Goal: Task Accomplishment & Management: Manage account settings

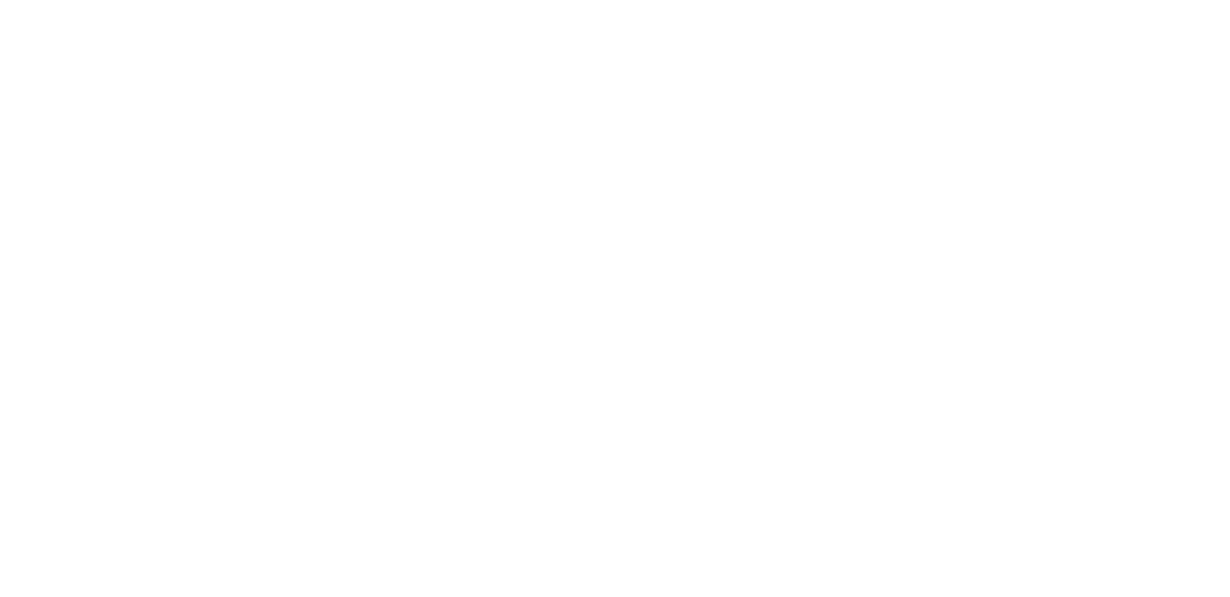
select select "*"
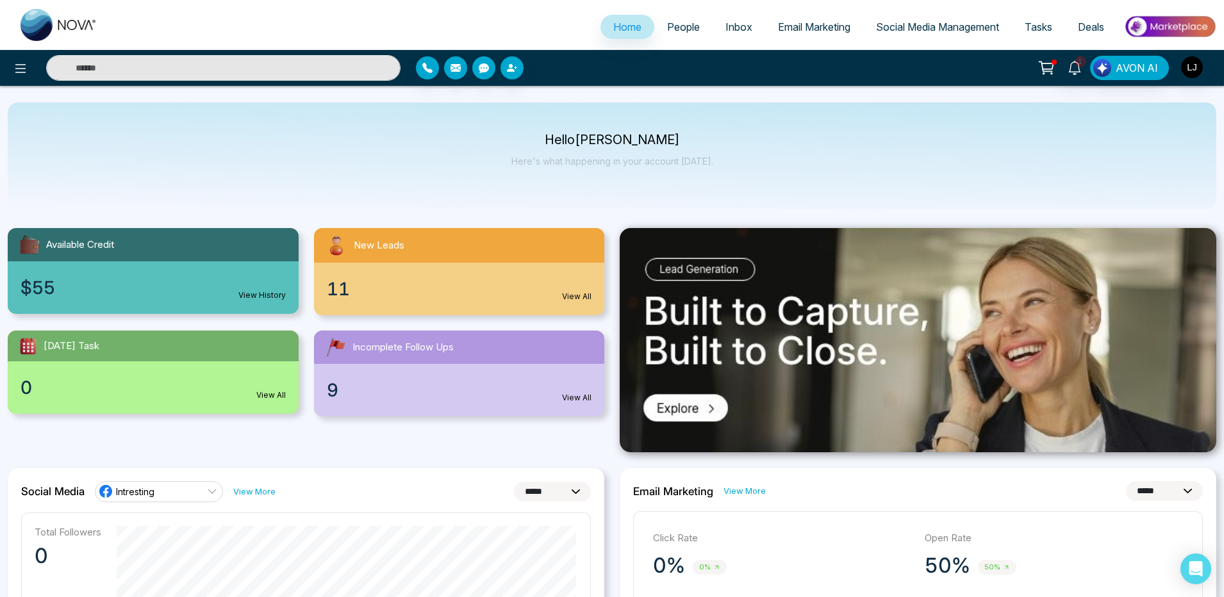
click at [691, 28] on link "People" at bounding box center [683, 27] width 58 height 24
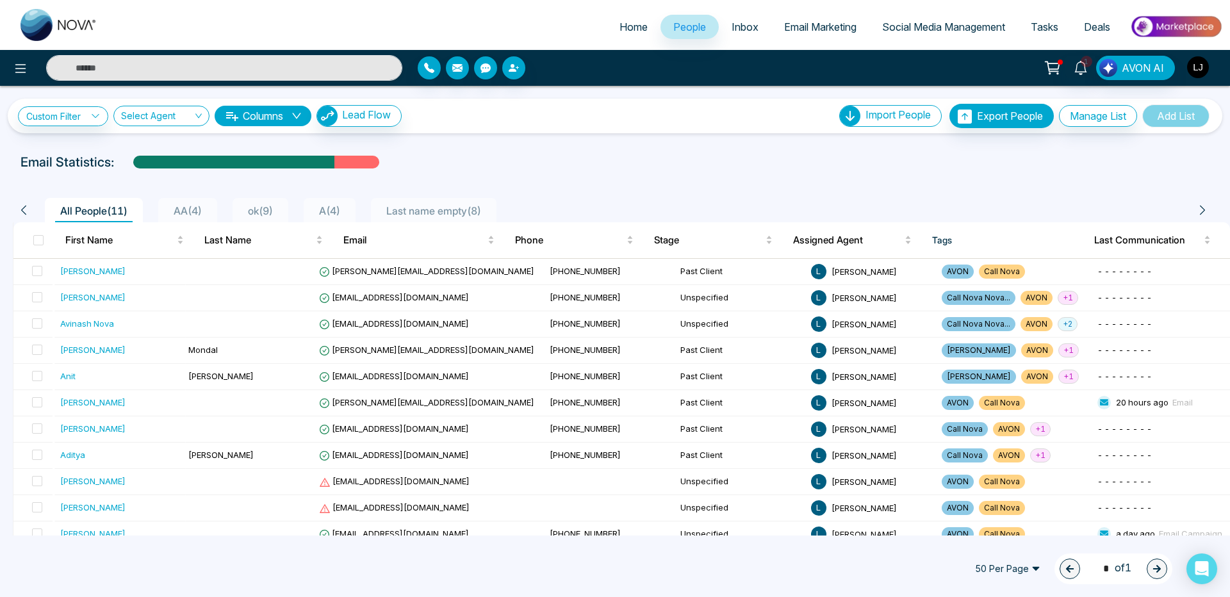
click at [1188, 72] on img "button" at bounding box center [1198, 67] width 22 height 22
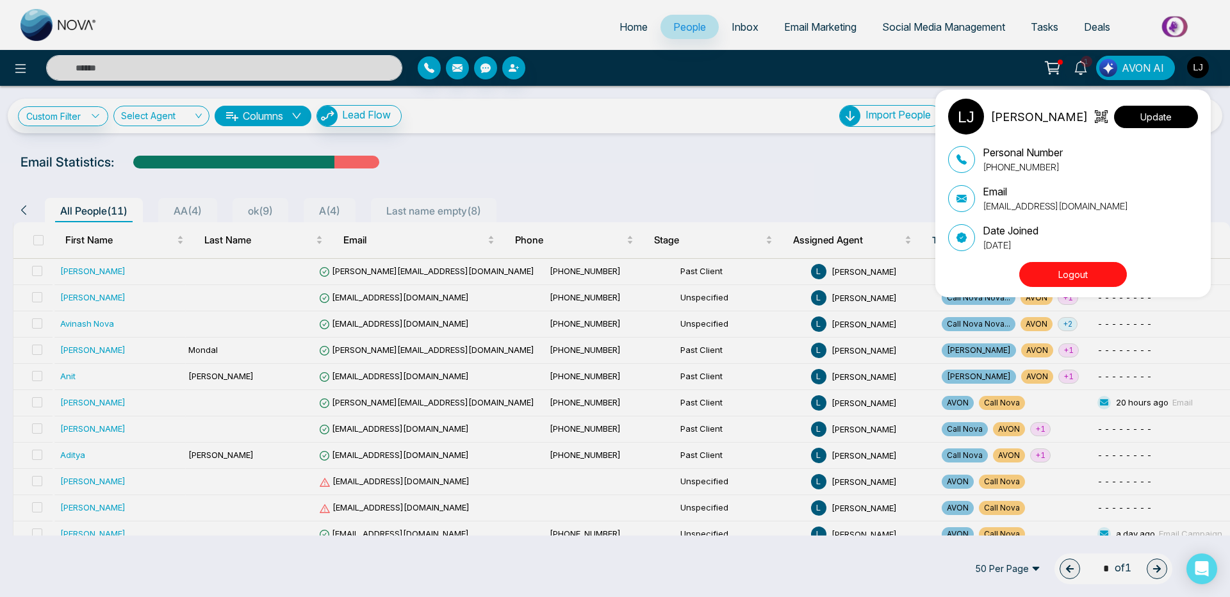
click at [1146, 119] on button "Update" at bounding box center [1156, 117] width 84 height 22
select select "***"
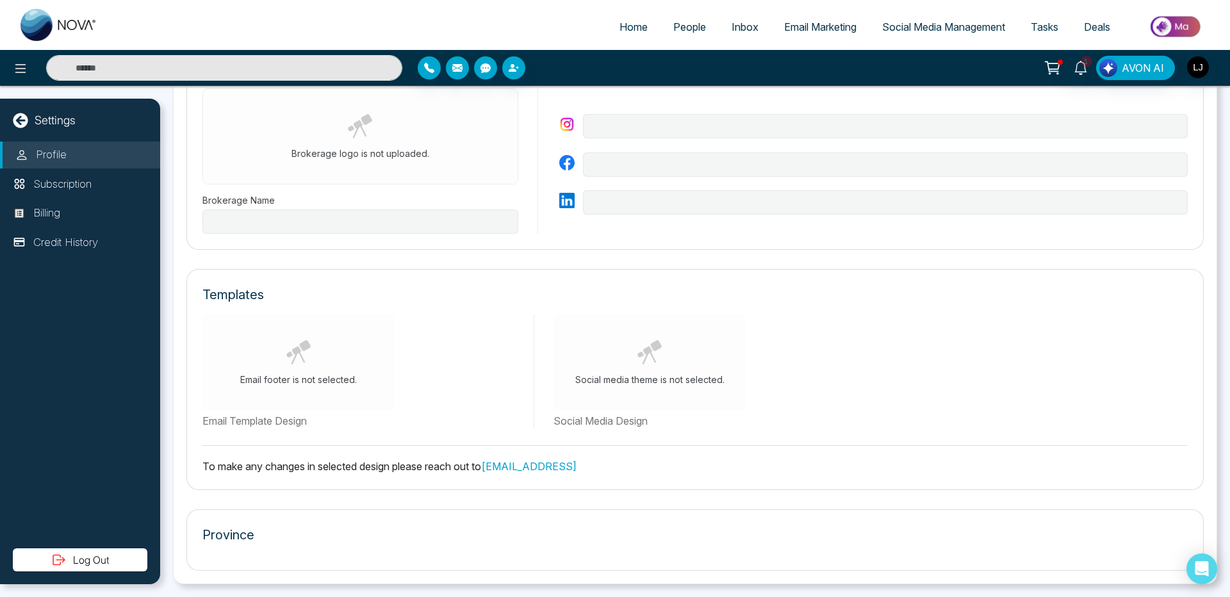
type input "*"
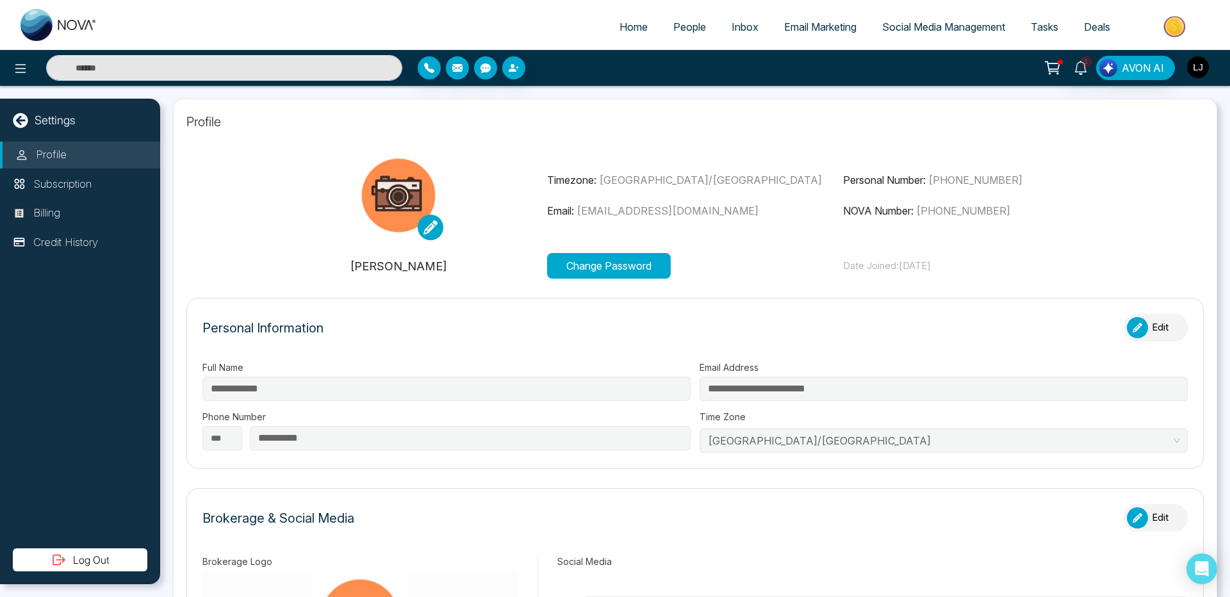
click at [1197, 58] on img "button" at bounding box center [1198, 67] width 22 height 22
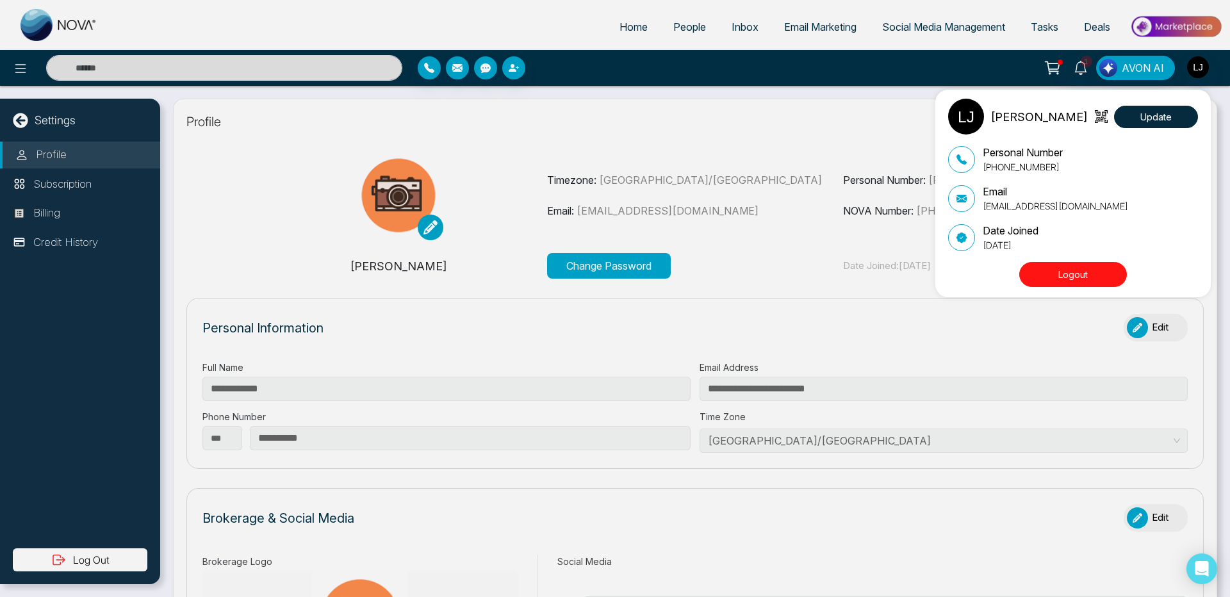
click at [1064, 283] on button "Logout" at bounding box center [1073, 274] width 108 height 25
